Goal: Book appointment/travel/reservation

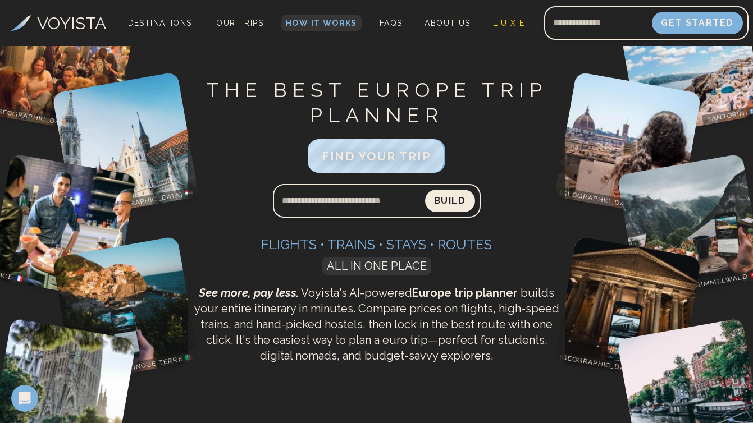
click at [319, 24] on span "How It Works" at bounding box center [321, 23] width 71 height 9
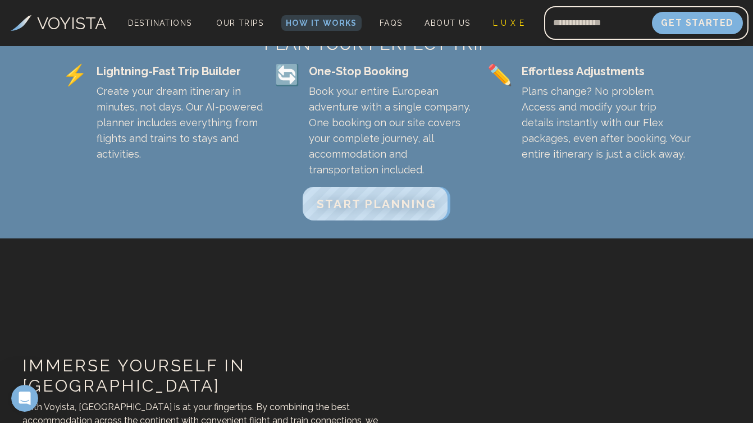
scroll to position [366, 0]
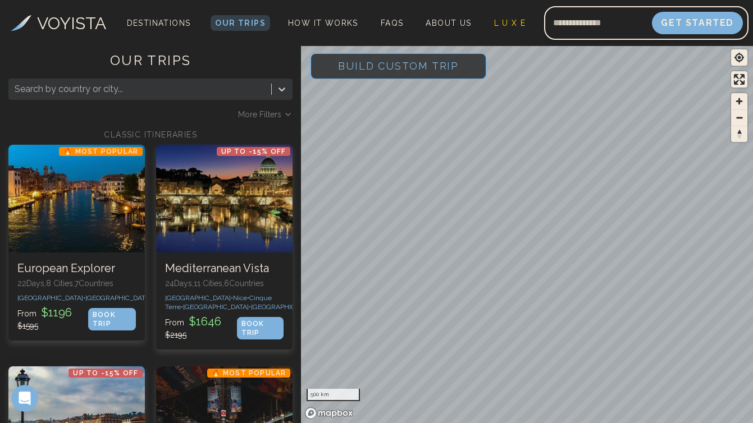
click at [378, 72] on span "Build Custom Trip" at bounding box center [398, 66] width 157 height 48
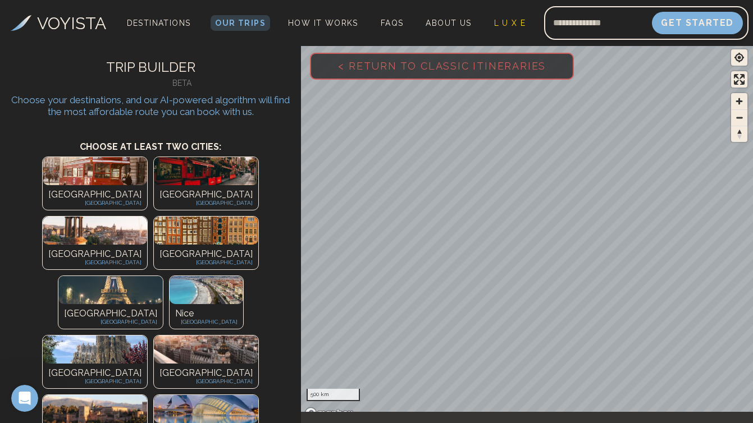
click at [163, 276] on img at bounding box center [110, 290] width 104 height 28
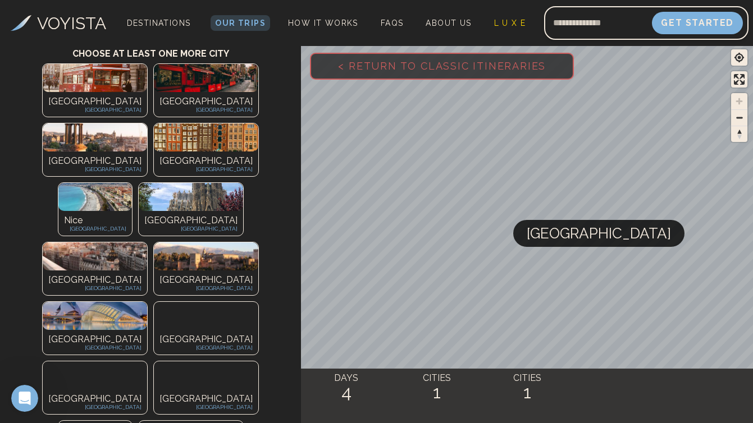
scroll to position [202, 0]
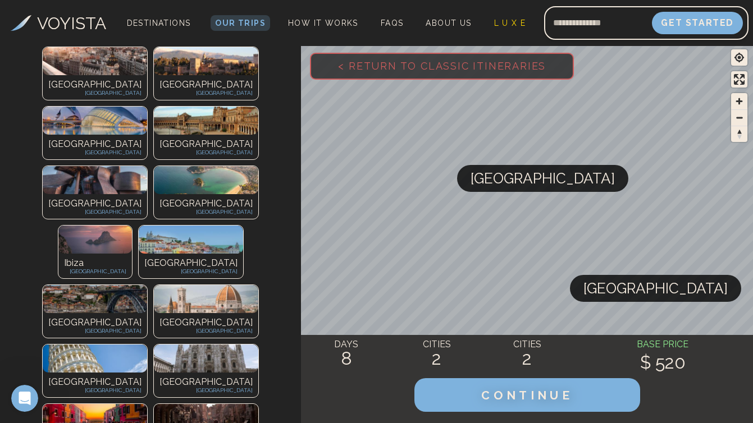
scroll to position [391, 0]
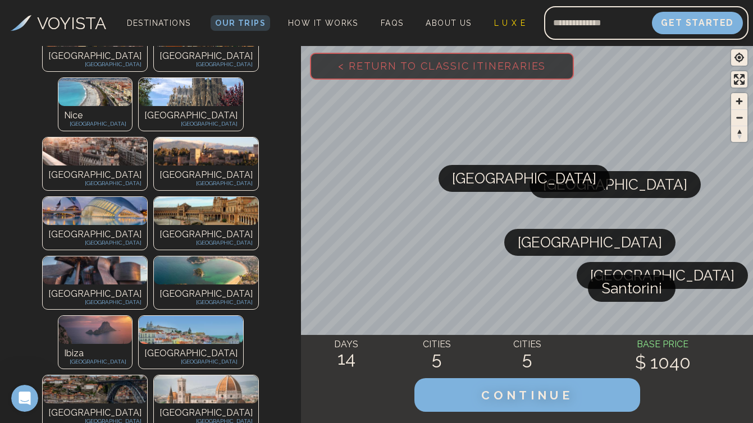
click at [154, 376] on img at bounding box center [206, 390] width 104 height 28
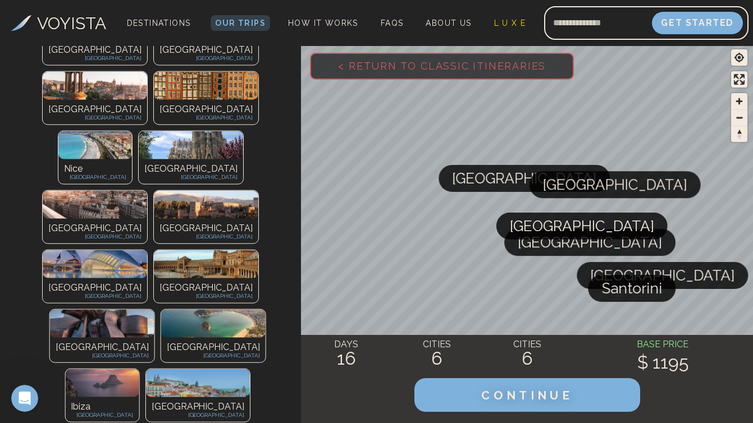
scroll to position [481, 0]
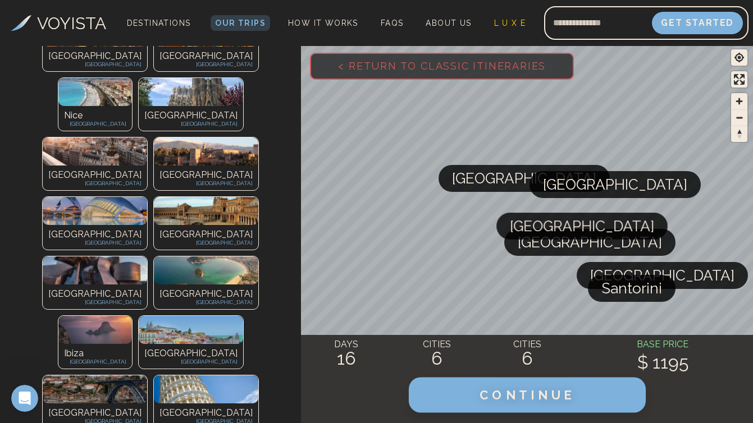
click at [499, 396] on span "CONTINUE" at bounding box center [527, 395] width 96 height 15
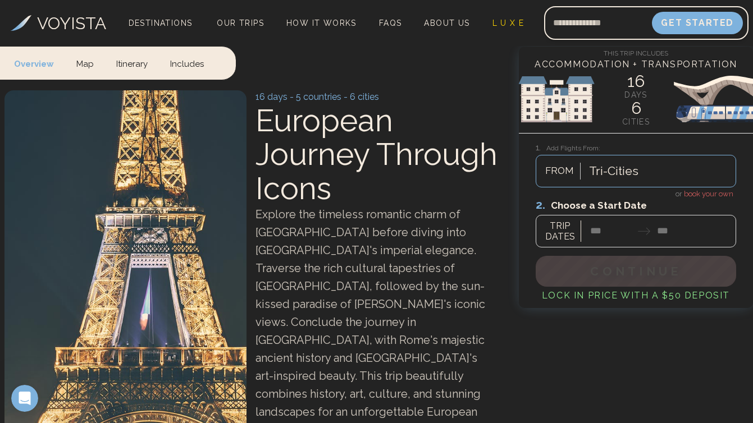
click at [601, 229] on div at bounding box center [636, 223] width 200 height 50
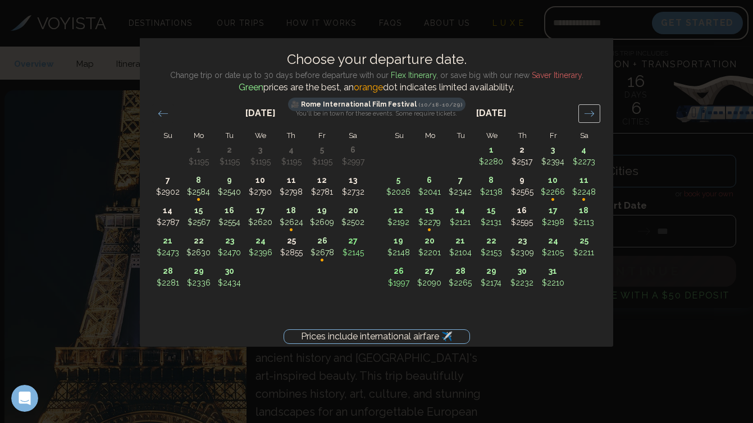
click at [584, 109] on icon "Move forward to switch to the next month." at bounding box center [589, 113] width 11 height 11
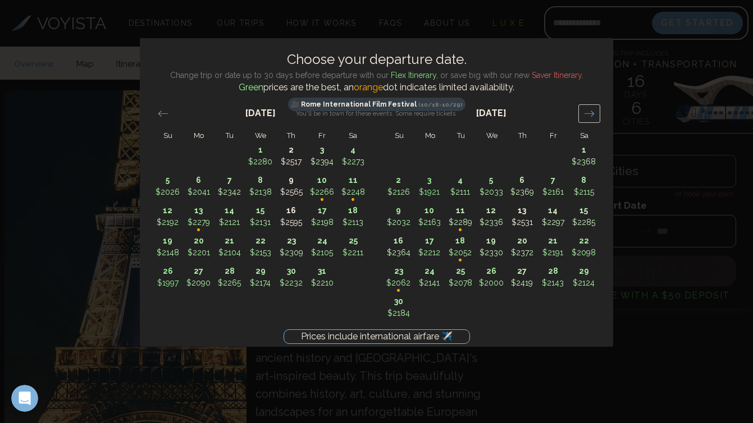
click at [584, 109] on icon "Move forward to switch to the next month." at bounding box center [589, 113] width 11 height 11
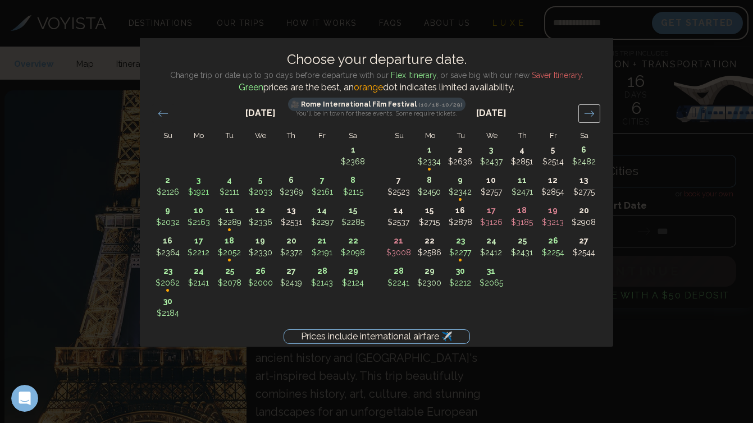
click at [584, 109] on icon "Move forward to switch to the next month." at bounding box center [589, 113] width 11 height 11
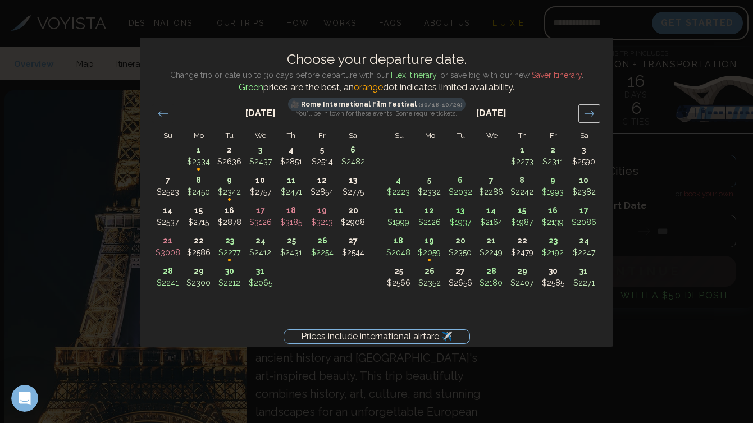
click at [584, 109] on icon "Move forward to switch to the next month." at bounding box center [589, 113] width 11 height 11
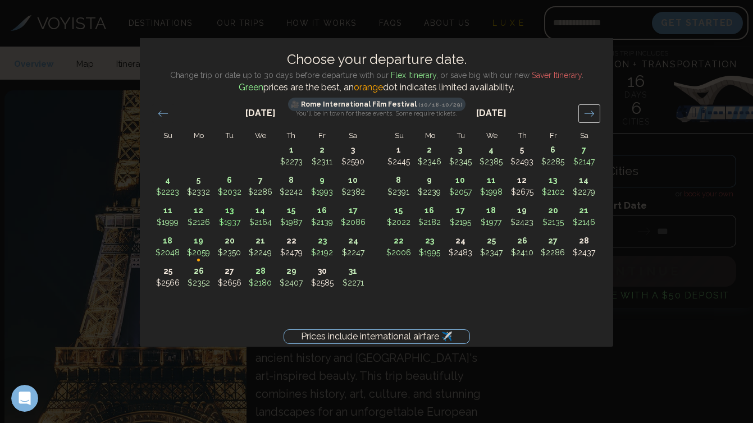
click at [584, 109] on icon "Move forward to switch to the next month." at bounding box center [589, 113] width 11 height 11
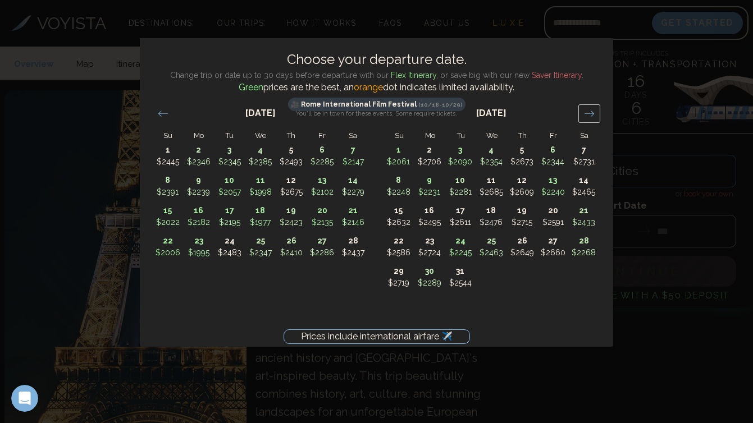
click at [584, 109] on icon "Move forward to switch to the next month." at bounding box center [589, 113] width 11 height 11
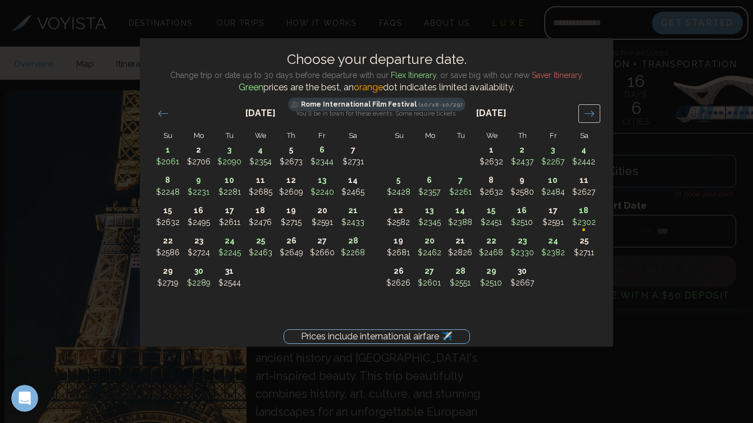
click at [584, 109] on icon "Move forward to switch to the next month." at bounding box center [589, 113] width 11 height 11
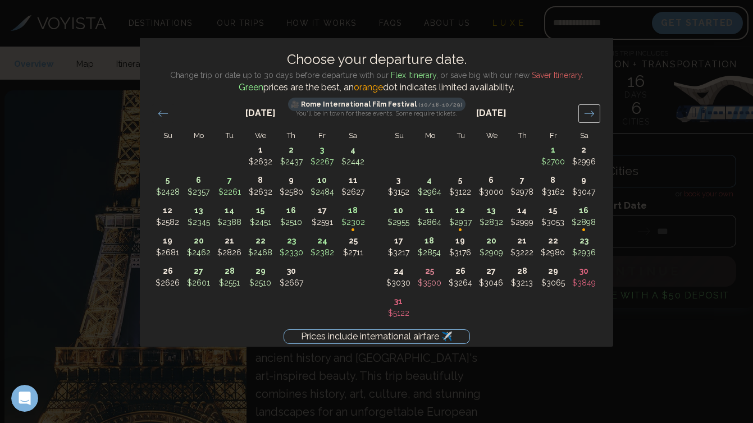
click at [584, 109] on icon "Move forward to switch to the next month." at bounding box center [589, 113] width 11 height 11
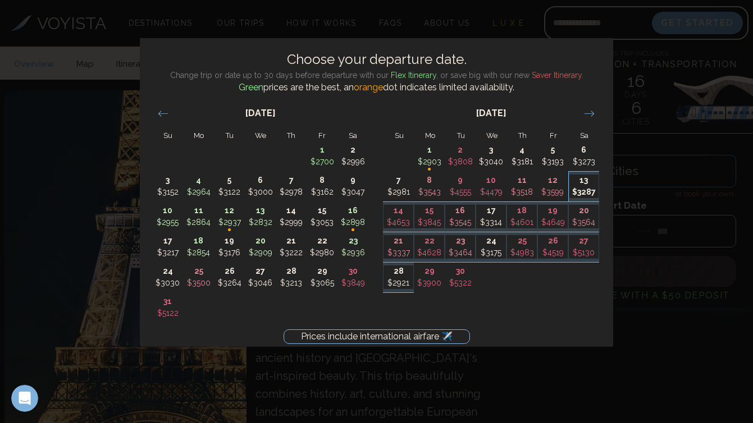
click at [580, 184] on p "13" at bounding box center [584, 181] width 30 height 12
type input "********"
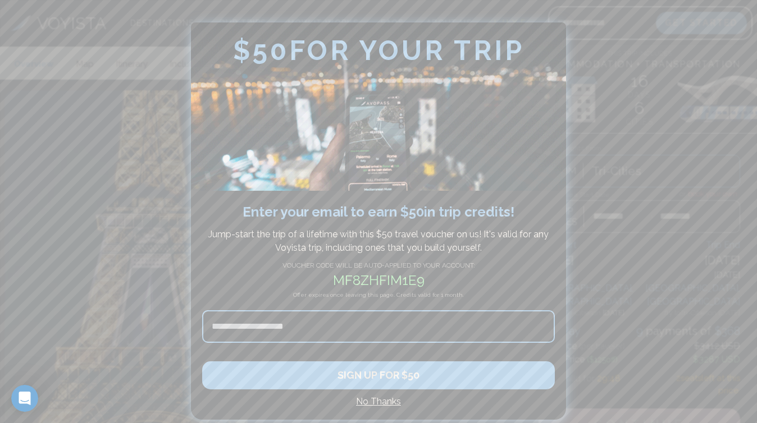
click at [383, 404] on h4 "No Thanks" at bounding box center [378, 401] width 353 height 13
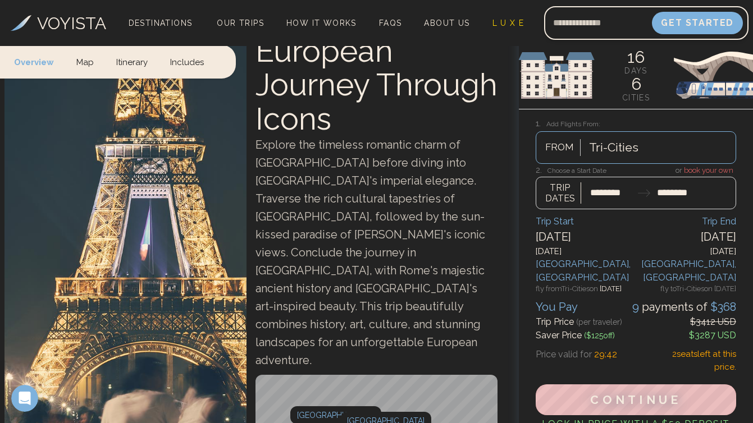
scroll to position [71, 0]
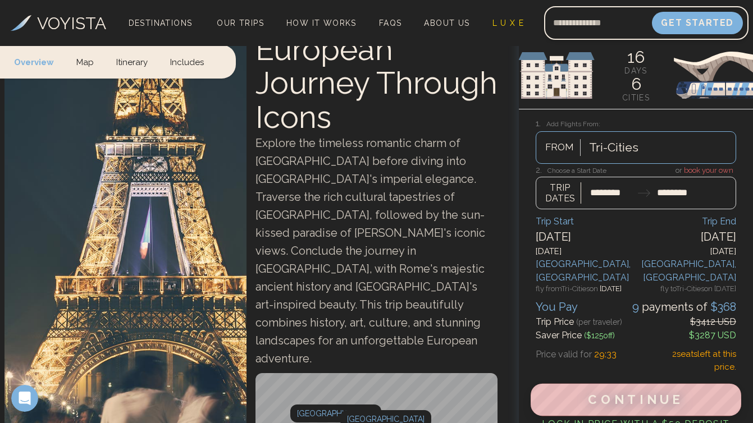
click at [638, 393] on span "Continue" at bounding box center [636, 400] width 96 height 15
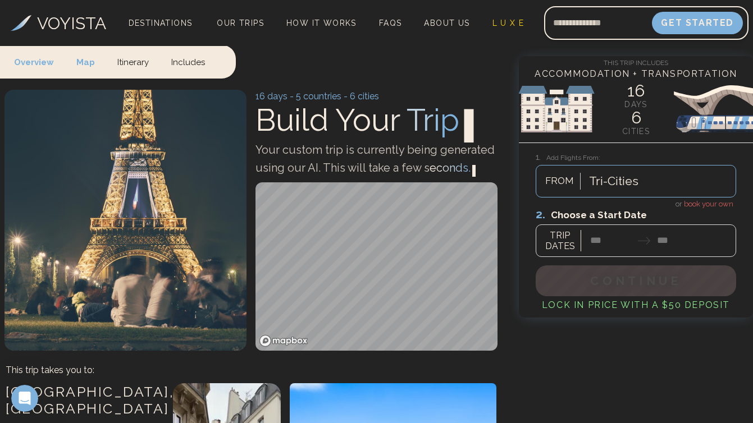
scroll to position [71, 0]
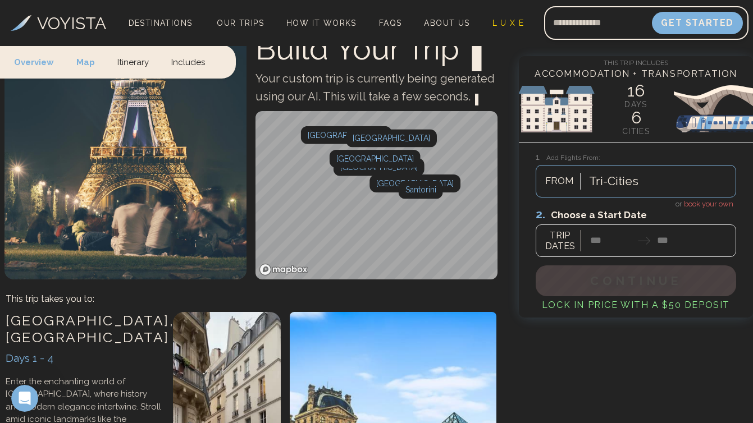
click at [76, 19] on h3 "VOYISTA" at bounding box center [71, 23] width 69 height 25
